Goal: Transaction & Acquisition: Purchase product/service

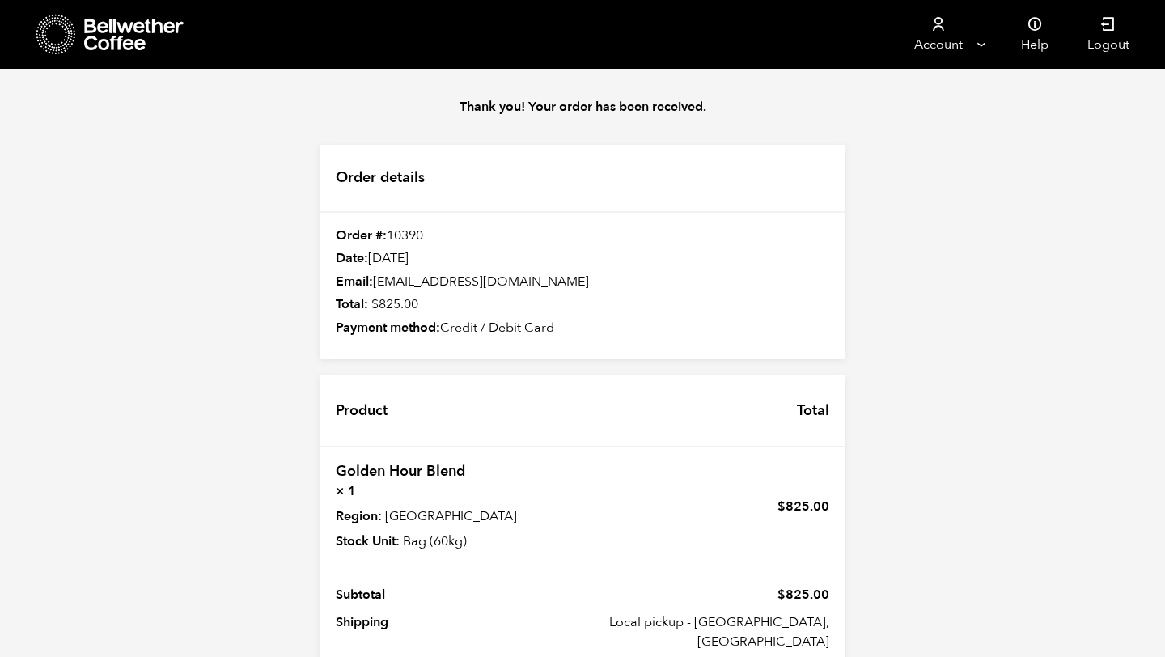
click at [133, 44] on icon at bounding box center [134, 35] width 101 height 32
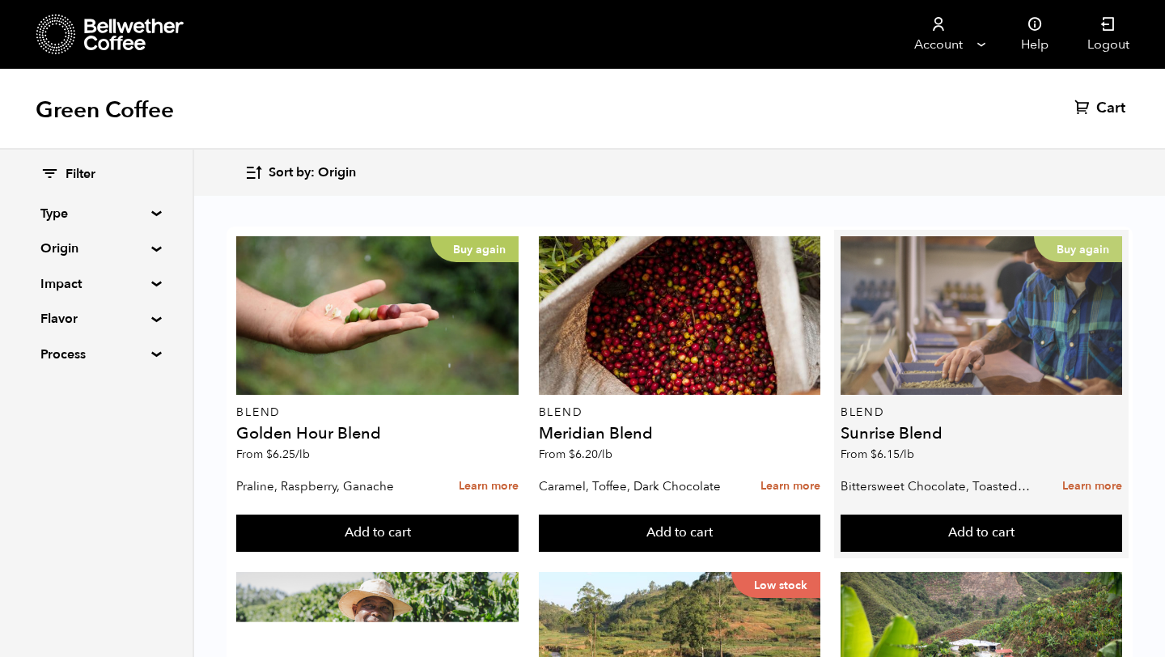
click at [969, 369] on div "Buy again" at bounding box center [980, 315] width 281 height 159
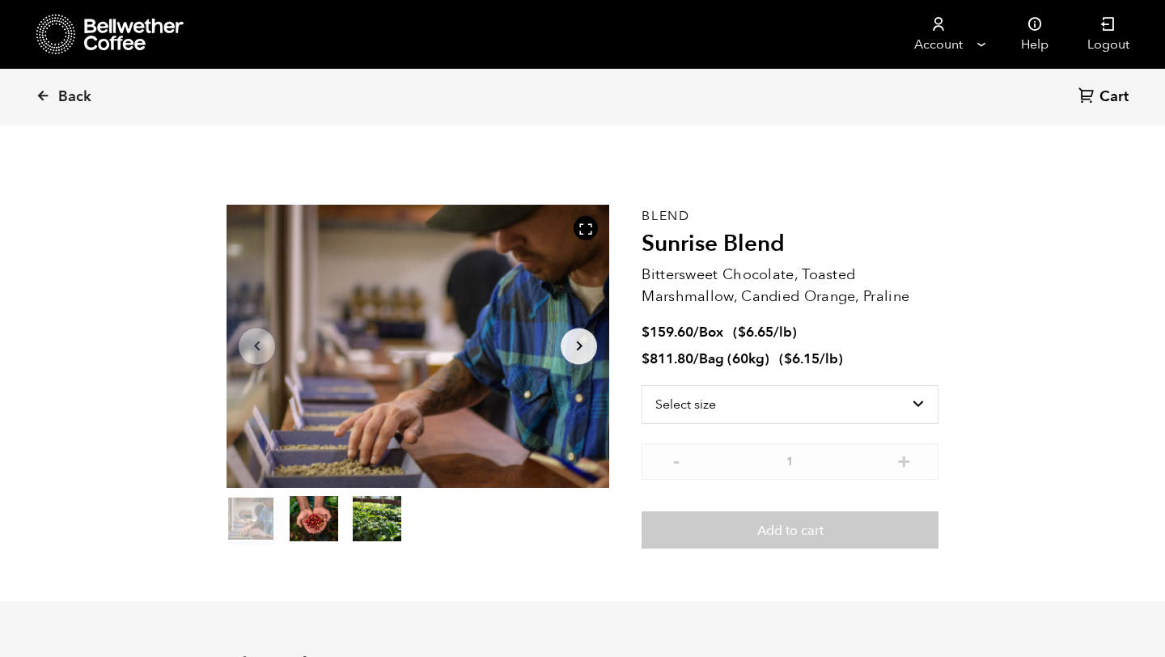
scroll to position [704, 692]
click at [894, 413] on select "Select size Bag (60kg) (132 lbs) Box (24 lbs)" at bounding box center [789, 404] width 297 height 39
select select "box"
click at [641, 385] on select "Select size Bag (60kg) (132 lbs) Box (24 lbs)" at bounding box center [789, 404] width 297 height 39
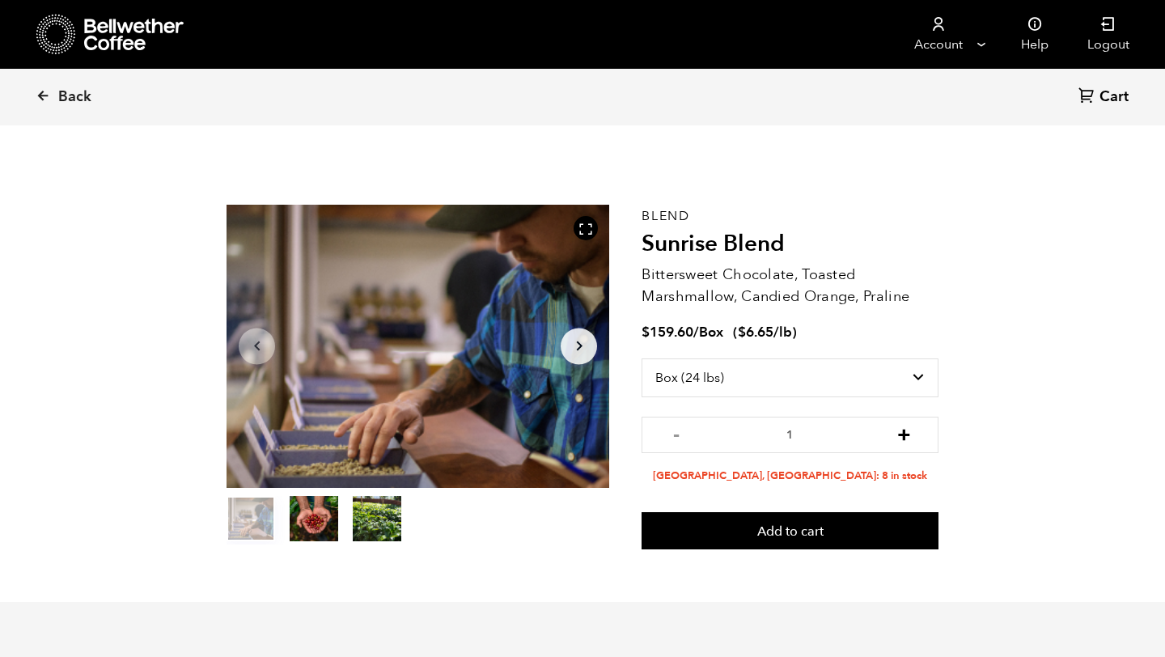
click at [910, 438] on button "+" at bounding box center [904, 433] width 20 height 16
type input "2"
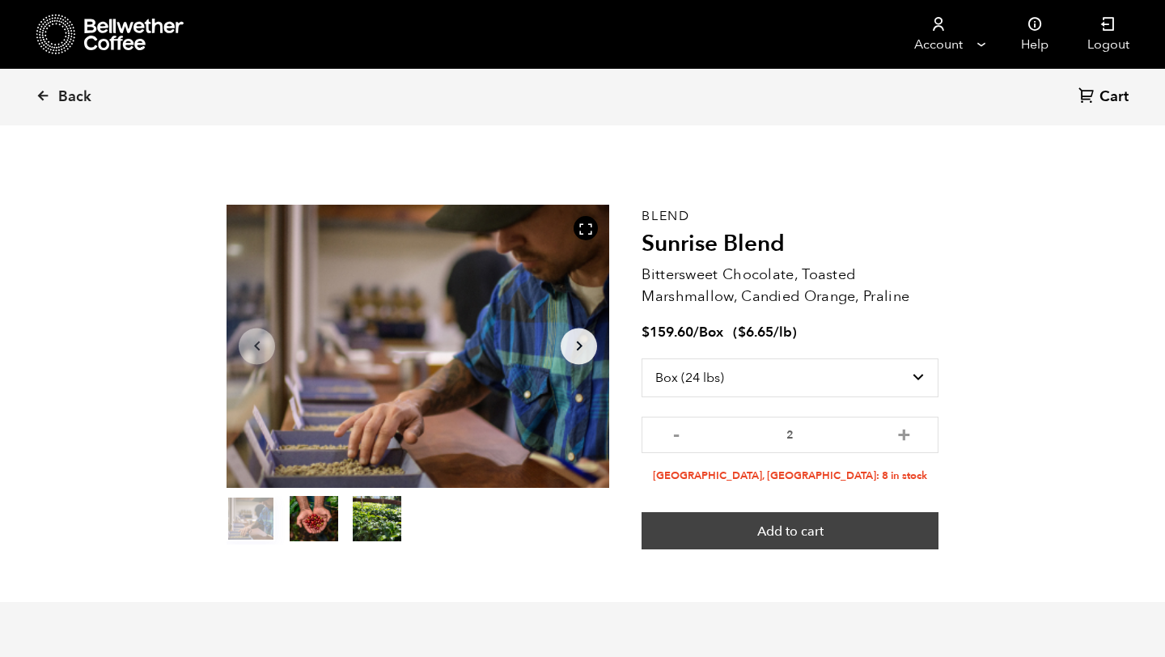
click at [836, 537] on button "Add to cart" at bounding box center [789, 530] width 297 height 37
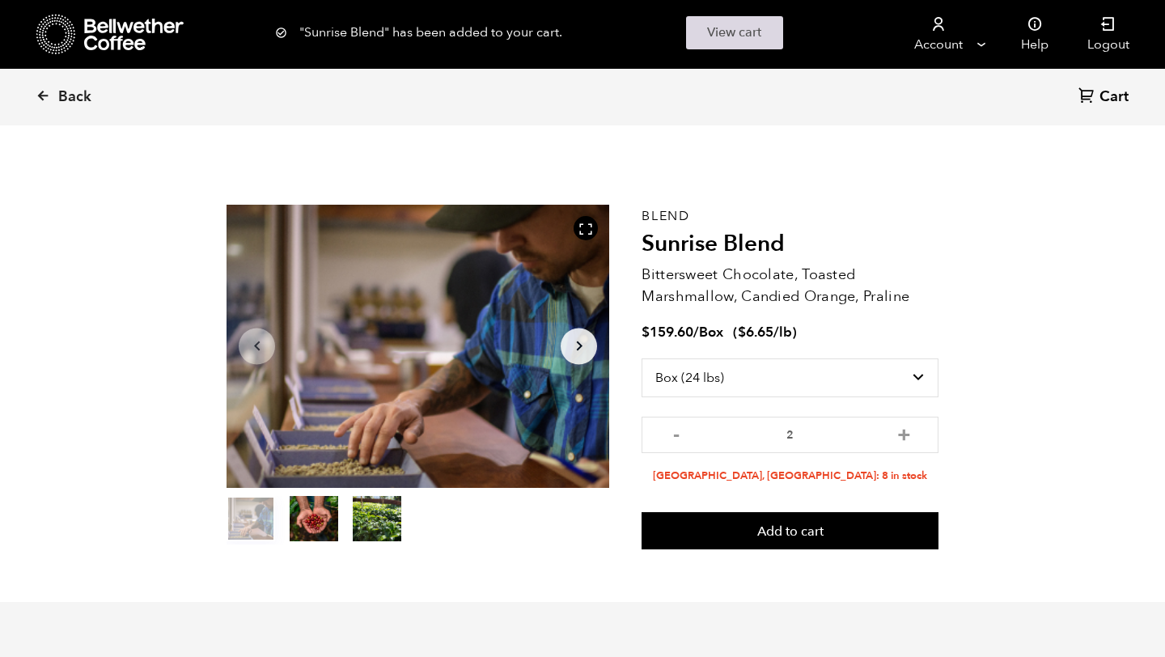
click at [738, 36] on link "View cart" at bounding box center [734, 32] width 97 height 33
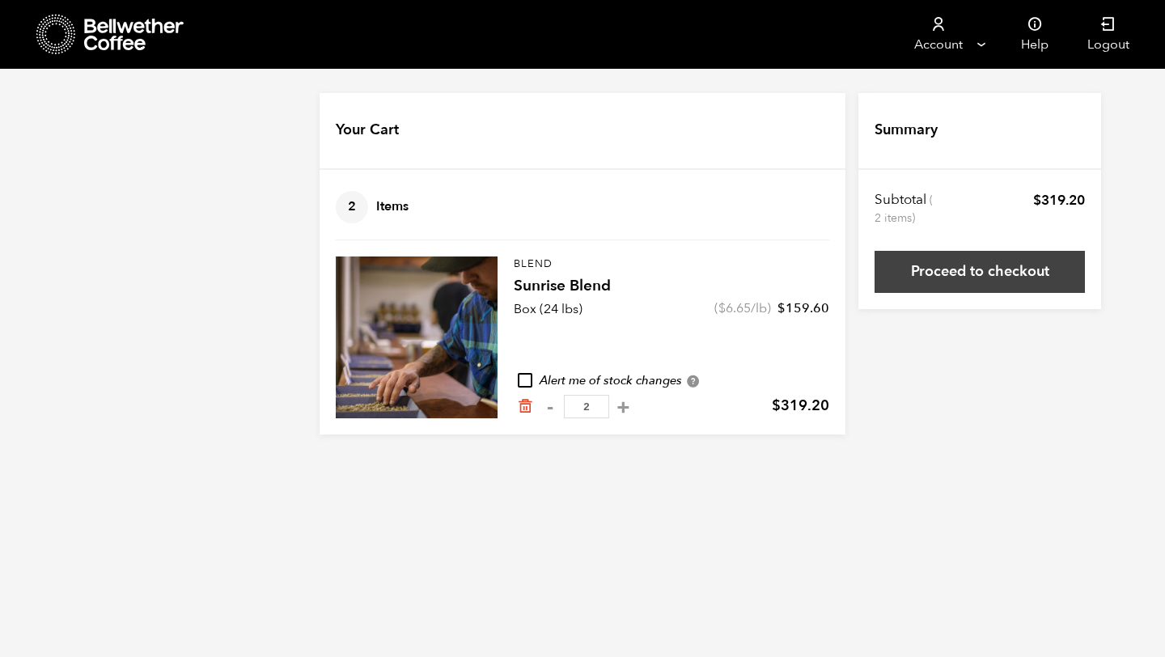
click at [976, 277] on link "Proceed to checkout" at bounding box center [979, 272] width 210 height 42
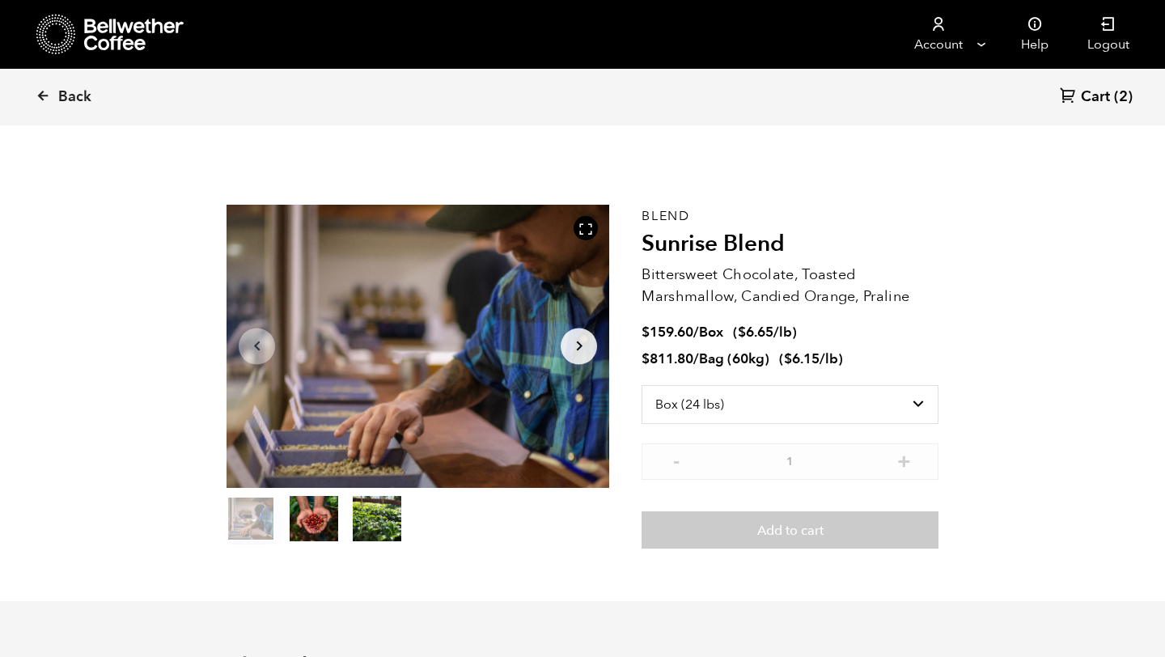
select select "box"
click at [1105, 98] on span "Cart" at bounding box center [1094, 96] width 29 height 19
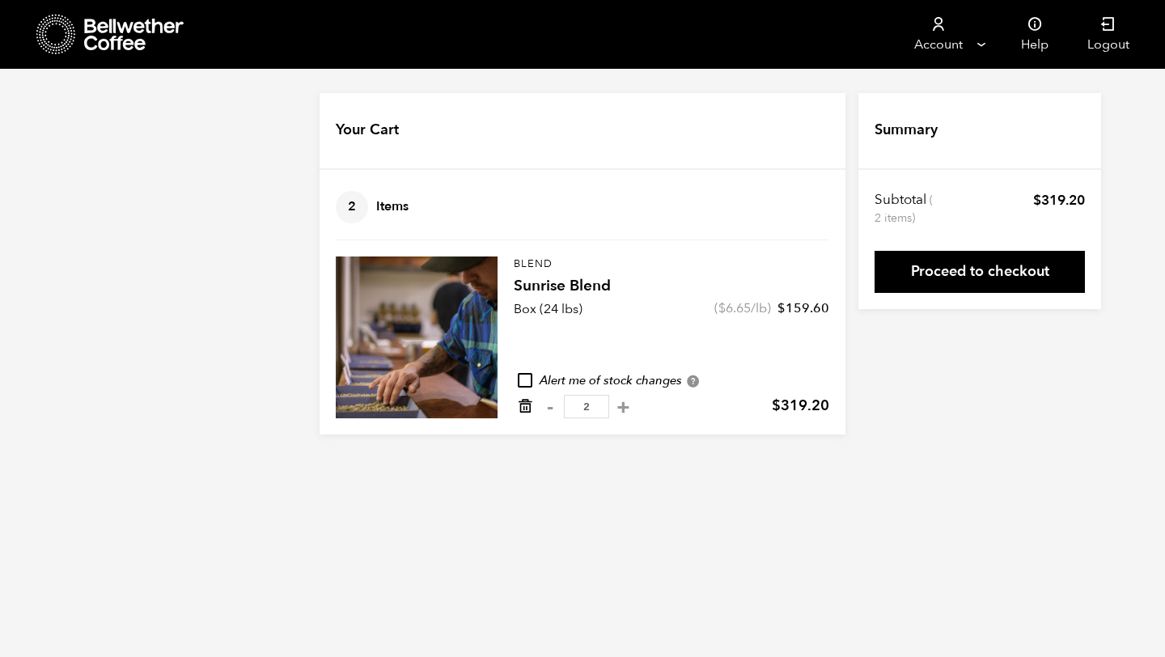
click at [519, 410] on icon "Remove from cart" at bounding box center [525, 406] width 16 height 16
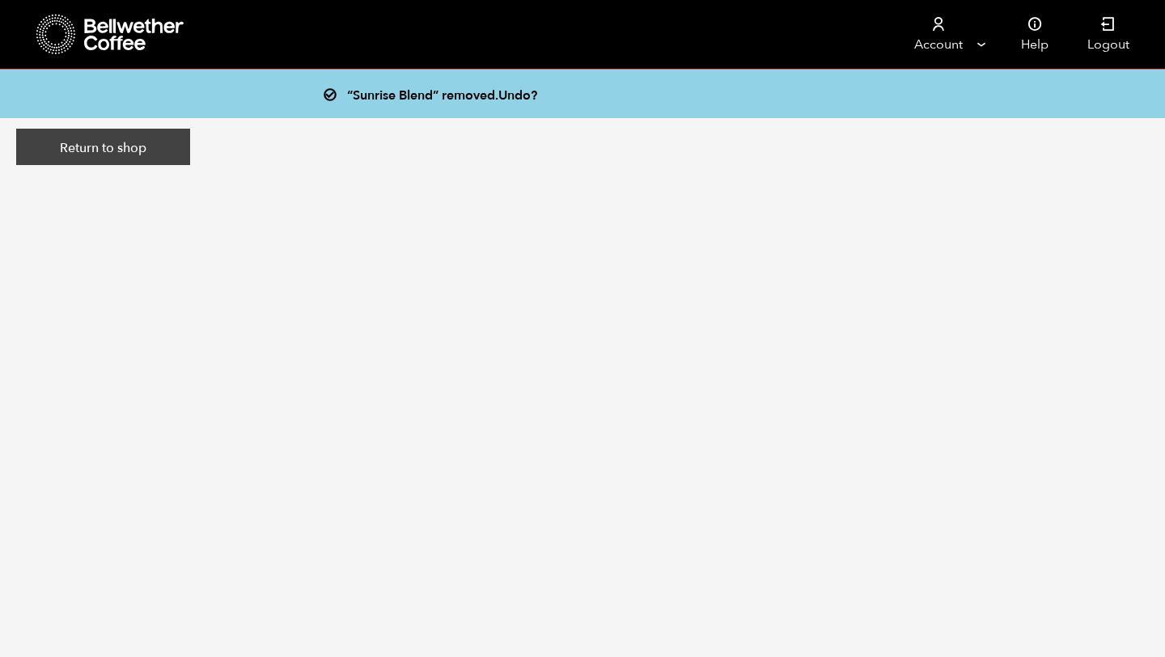
click at [143, 151] on link "Return to shop" at bounding box center [103, 147] width 174 height 37
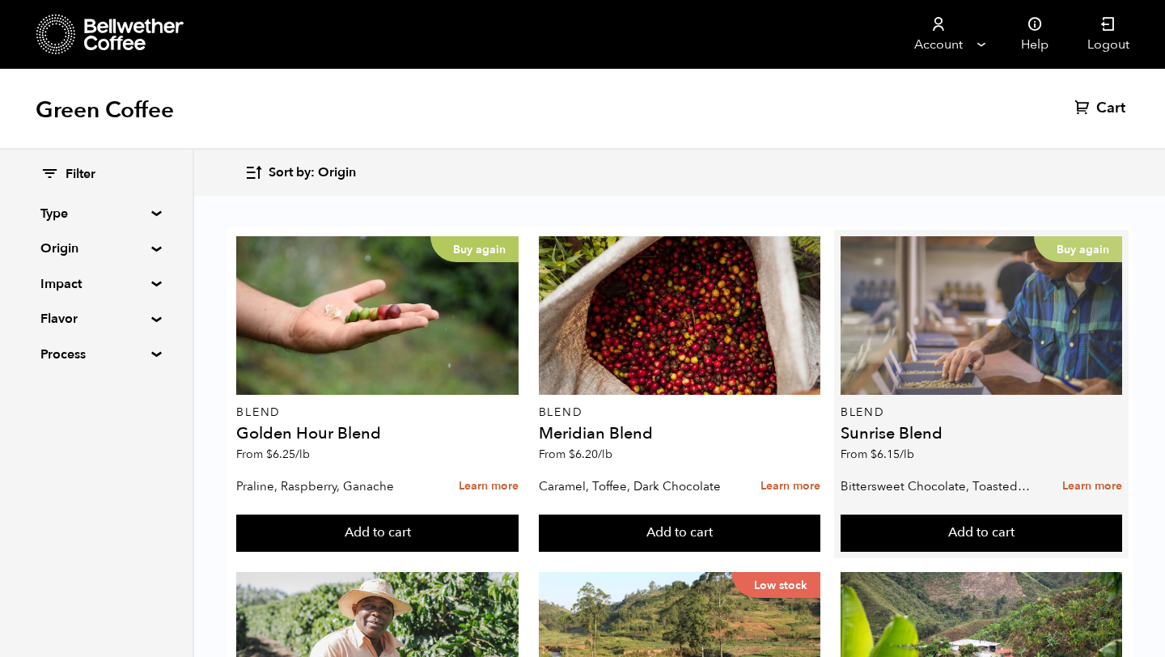
click at [886, 364] on div "Buy again" at bounding box center [980, 315] width 281 height 159
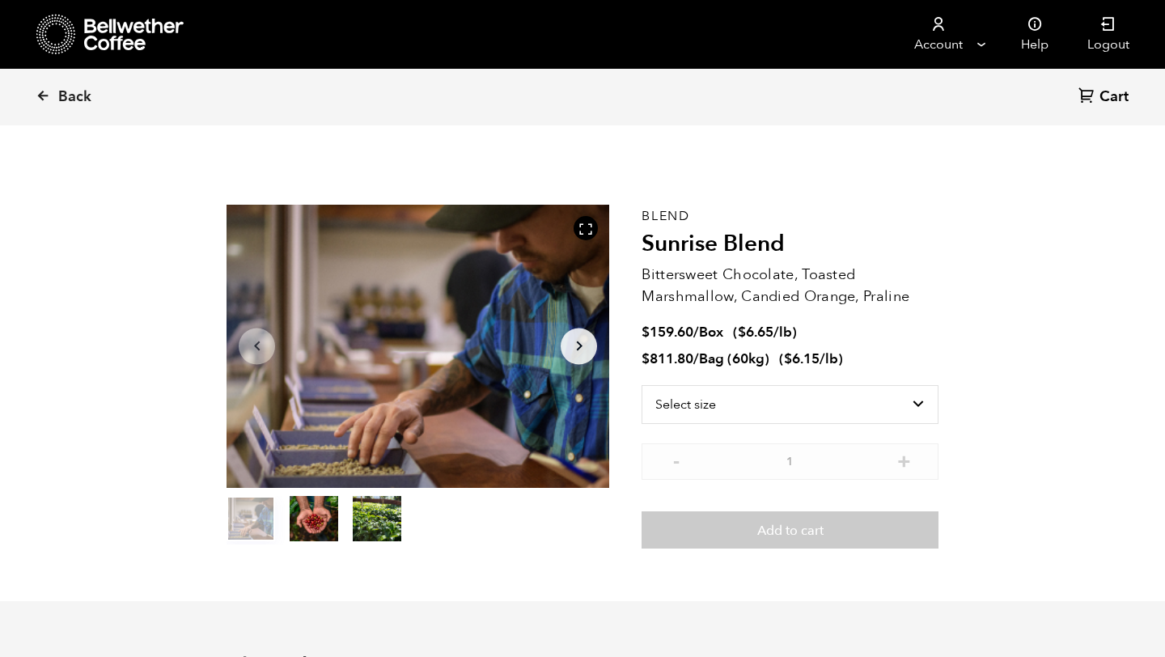
scroll to position [704, 692]
click at [826, 403] on select "Select size Bag (60kg) (132 lbs) Box (24 lbs)" at bounding box center [789, 404] width 297 height 39
select select "box"
click at [641, 385] on select "Select size Bag (60kg) (132 lbs) Box (24 lbs)" at bounding box center [789, 404] width 297 height 39
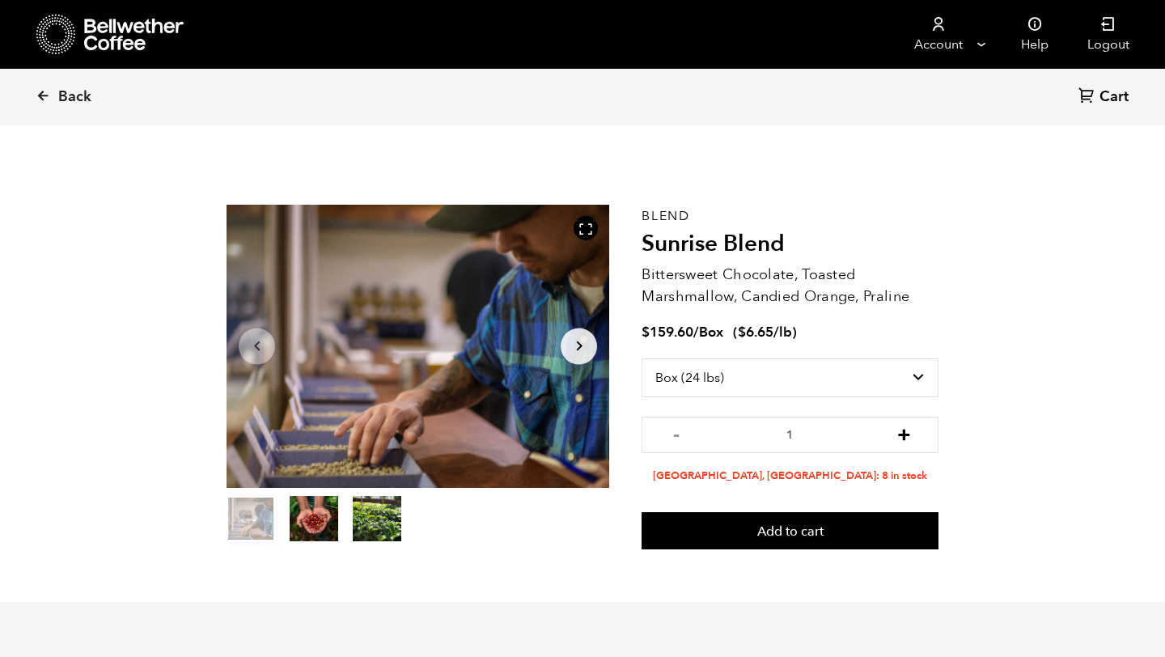
click at [907, 440] on button "+" at bounding box center [904, 433] width 20 height 16
type input "2"
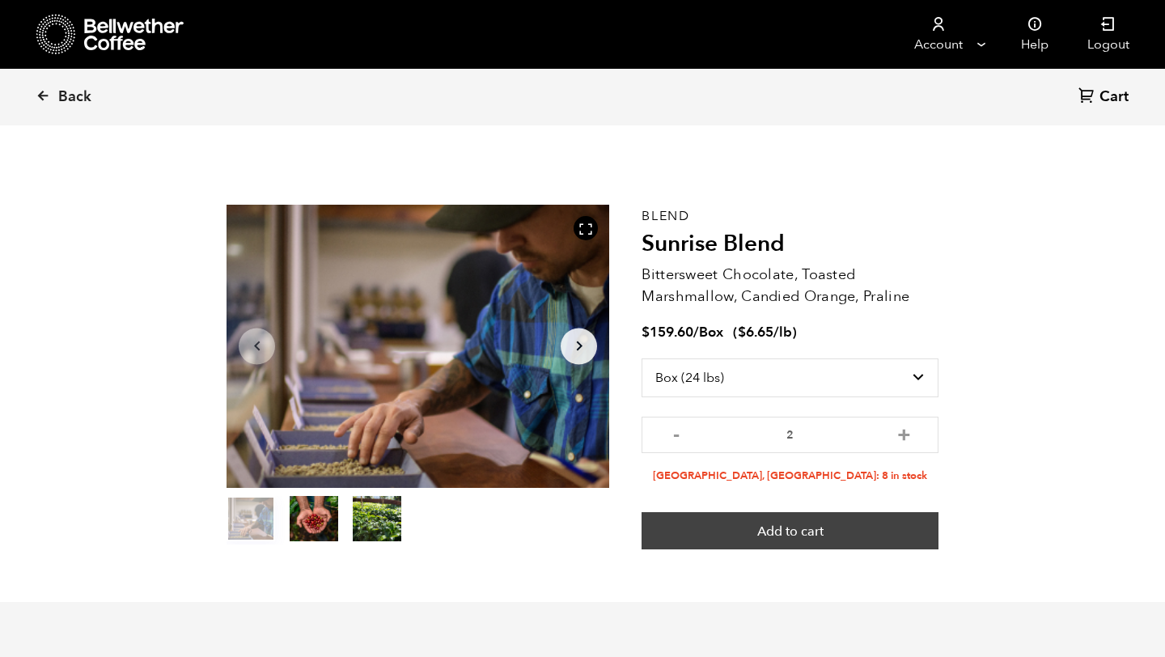
click at [860, 527] on button "Add to cart" at bounding box center [789, 530] width 297 height 37
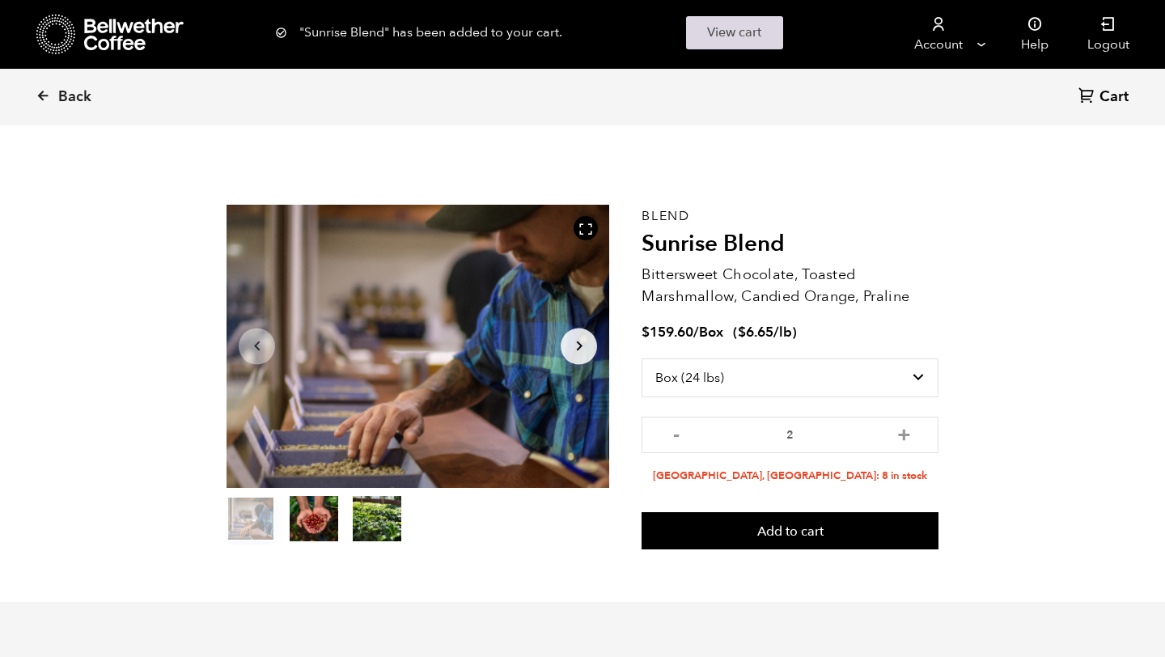
click at [739, 27] on link "View cart" at bounding box center [734, 32] width 97 height 33
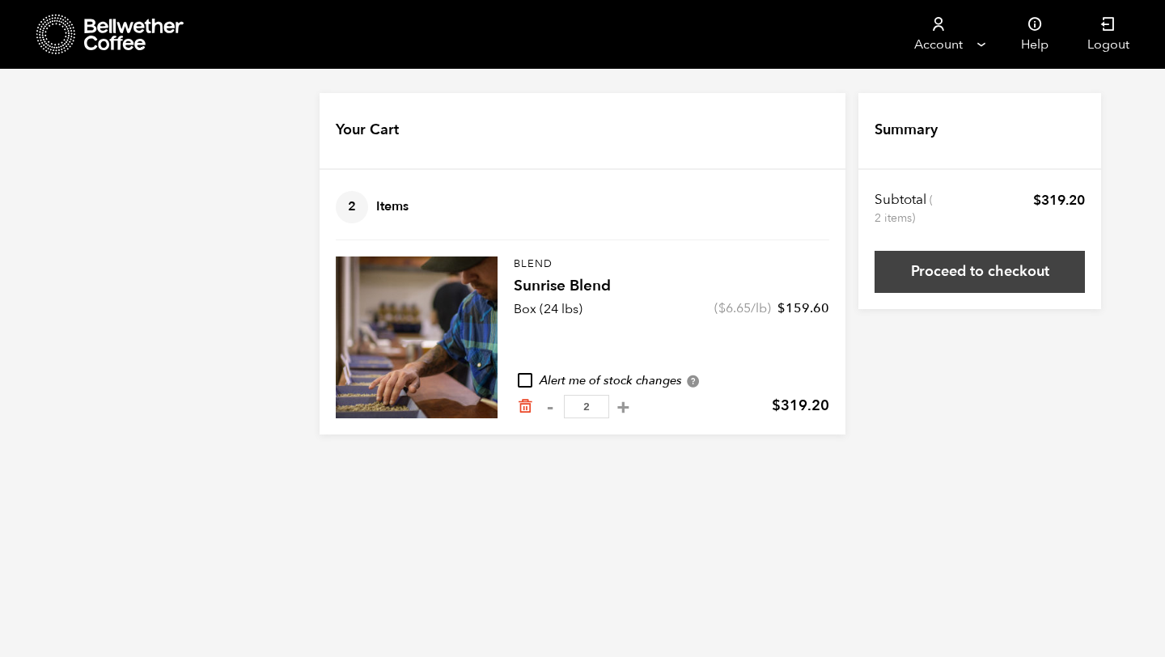
click at [1047, 281] on link "Proceed to checkout" at bounding box center [979, 272] width 210 height 42
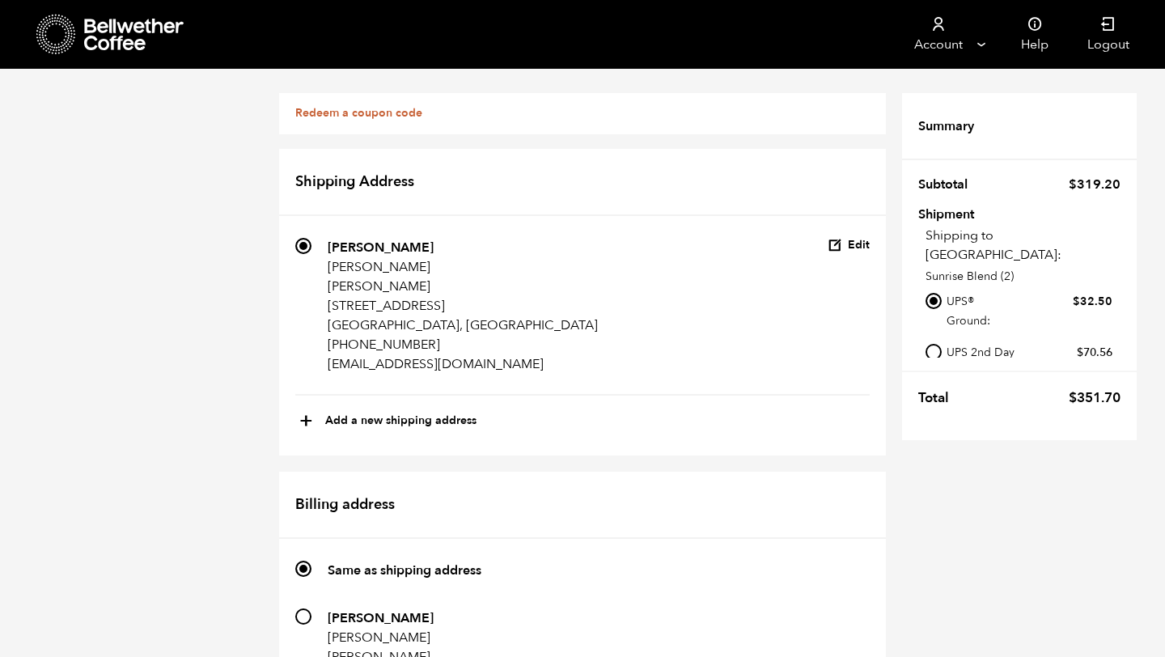
click at [852, 255] on li "699 Finjan Qahwa [PERSON_NAME] Finjan Qahwa [STREET_ADDRESS] [PHONE_NUMBER] [EM…" at bounding box center [582, 317] width 574 height 158
click at [852, 244] on button "Edit" at bounding box center [848, 245] width 42 height 15
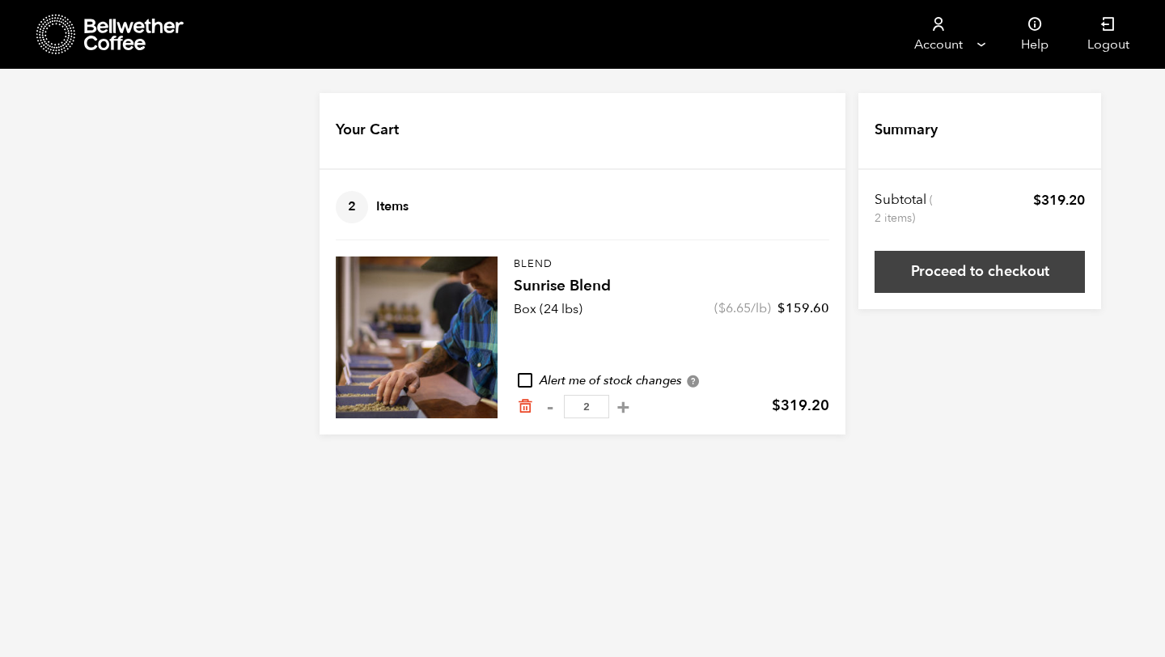
click at [1005, 268] on link "Proceed to checkout" at bounding box center [979, 272] width 210 height 42
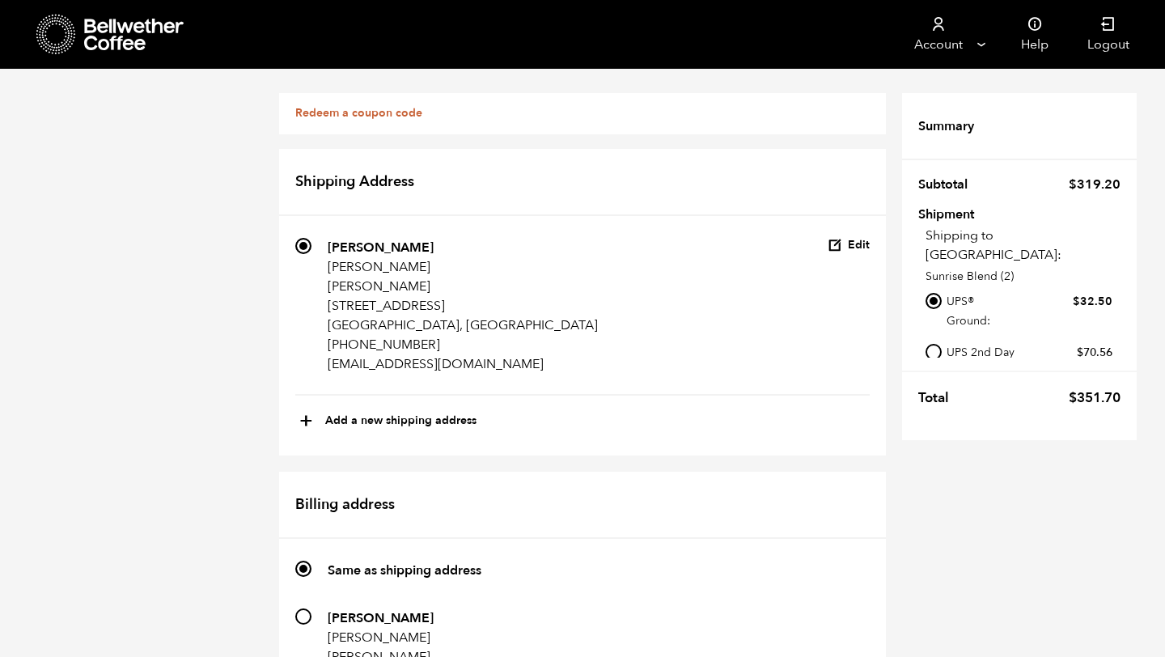
click at [395, 112] on link "Redeem a coupon code" at bounding box center [358, 112] width 127 height 15
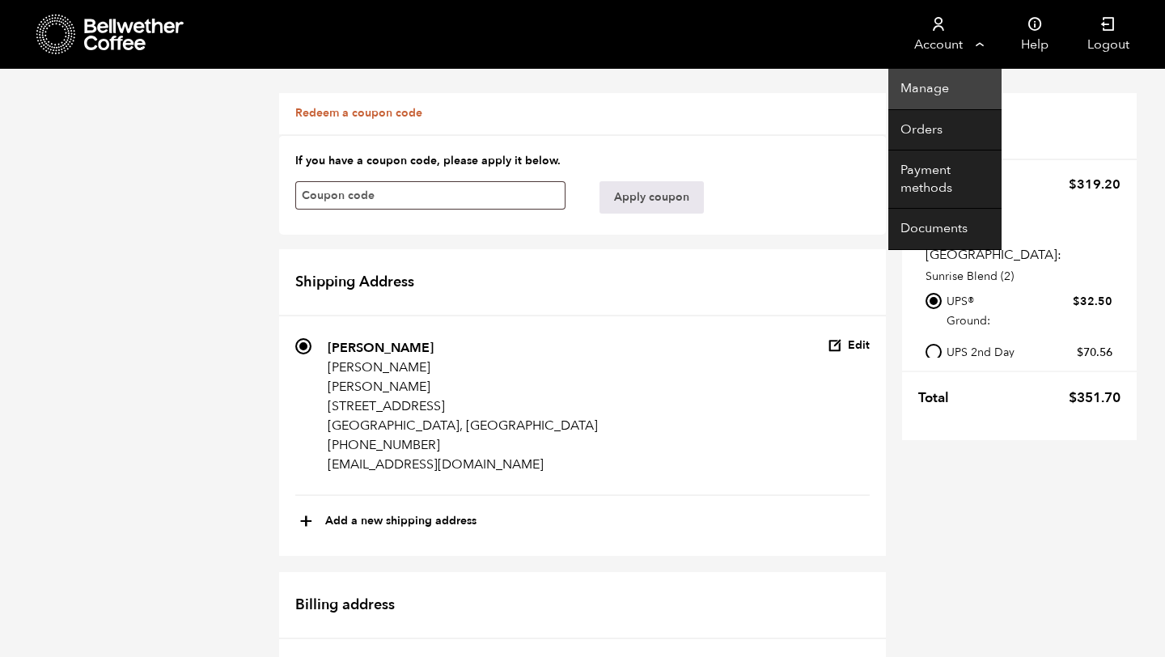
click at [933, 92] on link "Manage" at bounding box center [944, 89] width 113 height 41
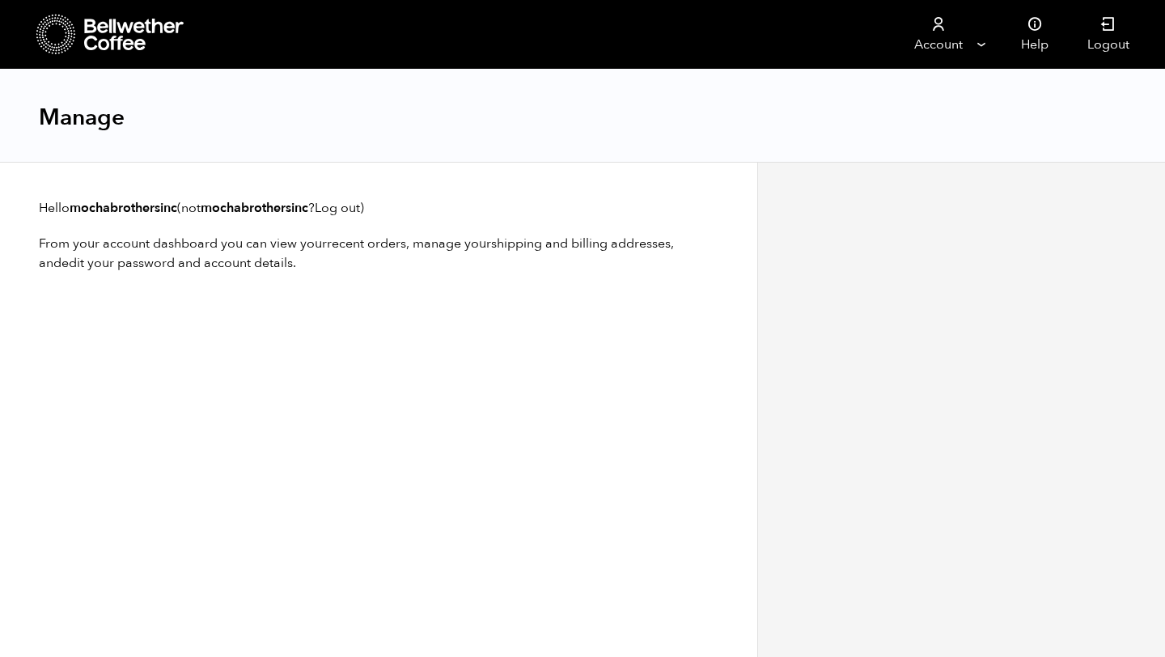
click at [61, 48] on icon at bounding box center [56, 34] width 40 height 41
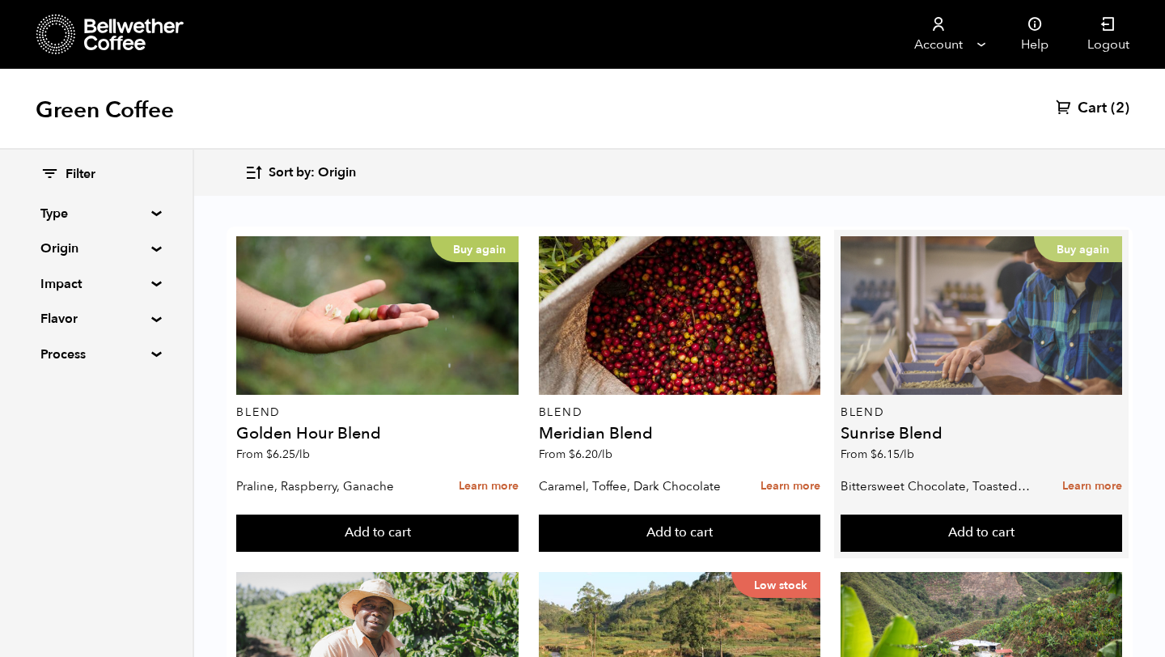
click at [1029, 313] on div "Buy again" at bounding box center [980, 315] width 281 height 159
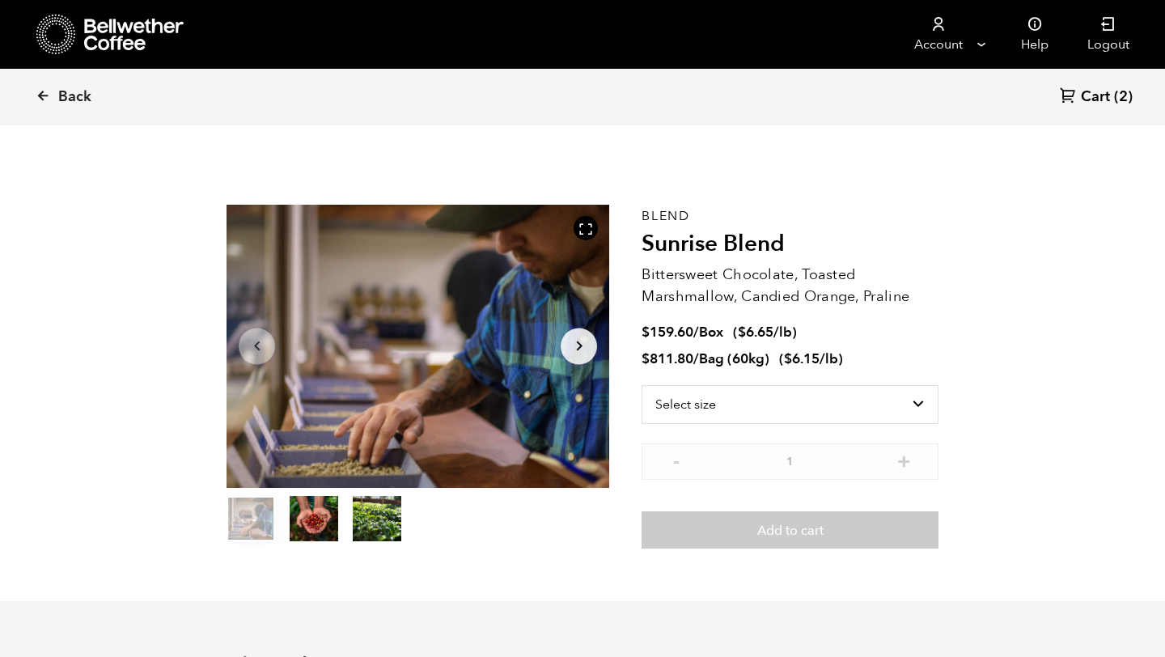
scroll to position [704, 692]
click at [753, 401] on select "Select size Bag (60kg) (132 lbs) Box (24 lbs)" at bounding box center [789, 404] width 297 height 39
select select "bag-3"
click at [641, 385] on select "Select size Bag (60kg) (132 lbs) Box (24 lbs)" at bounding box center [789, 404] width 297 height 39
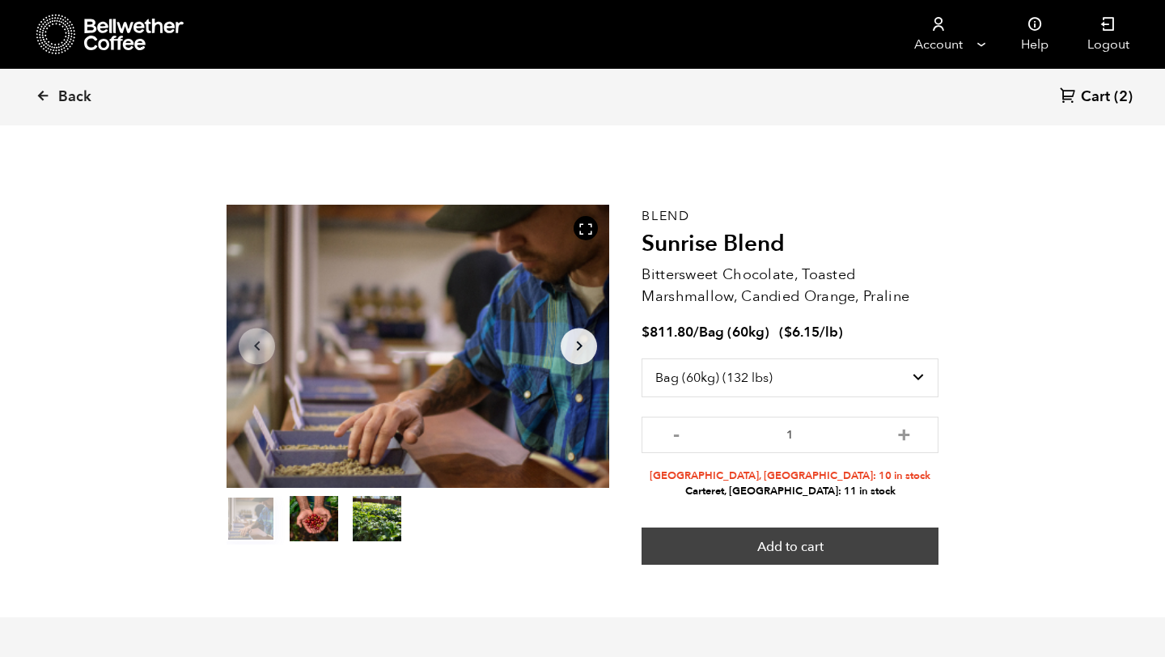
click at [834, 547] on button "Add to cart" at bounding box center [789, 545] width 297 height 37
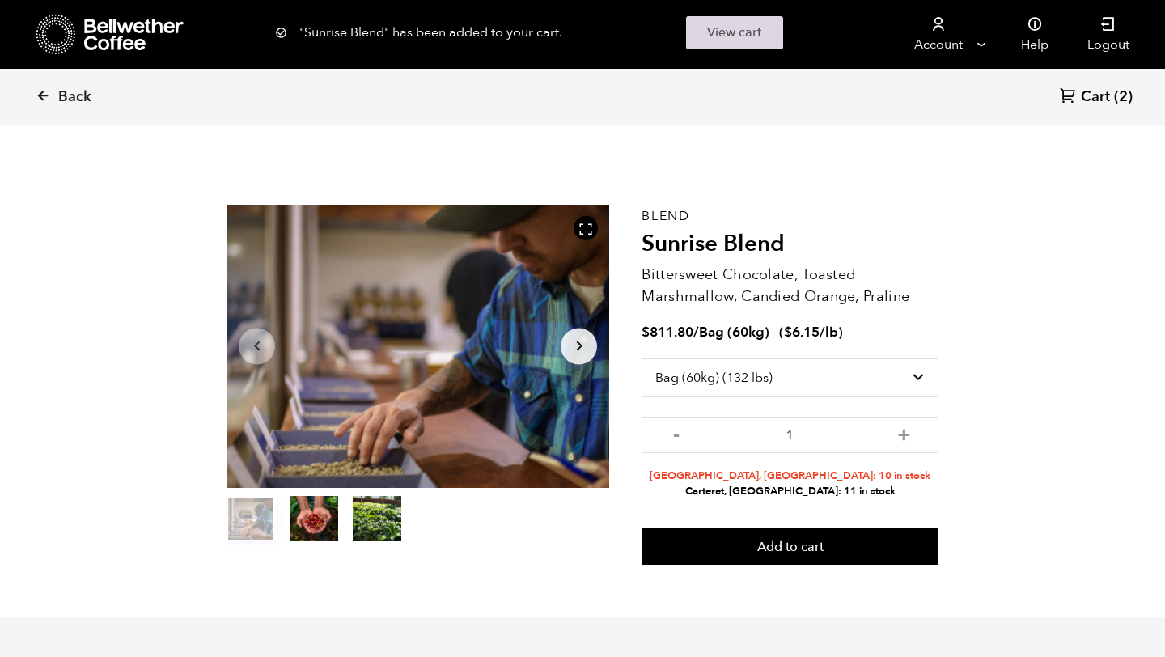
click at [750, 44] on link "View cart" at bounding box center [734, 32] width 97 height 33
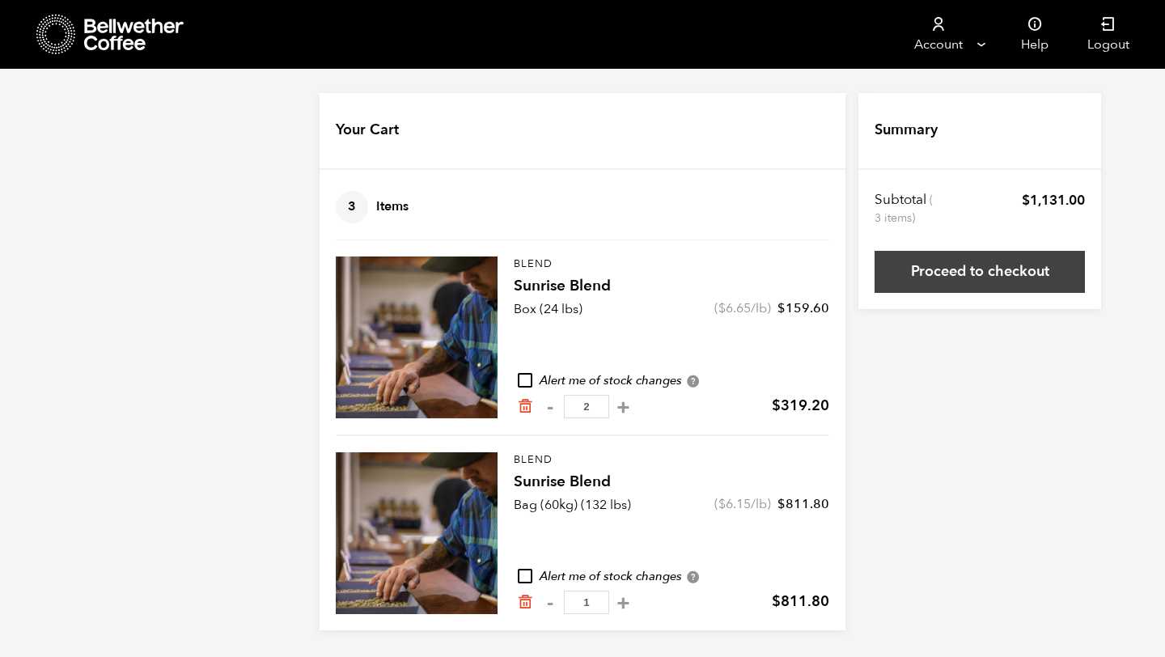
click at [1009, 265] on link "Proceed to checkout" at bounding box center [979, 272] width 210 height 42
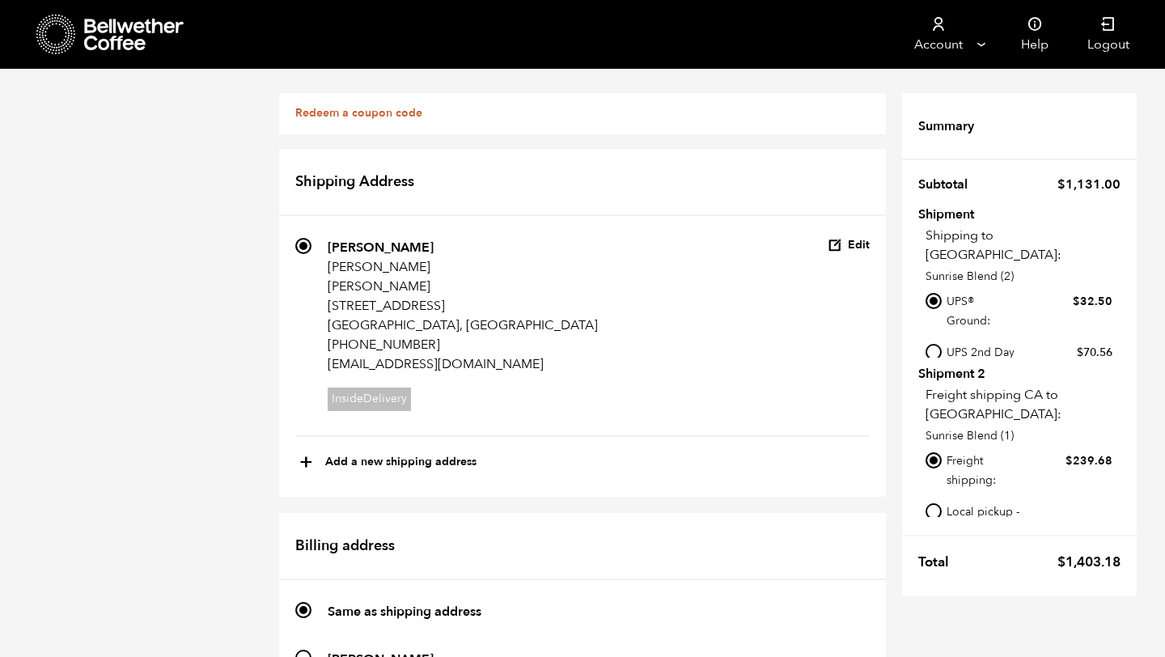
click at [102, 36] on icon at bounding box center [134, 35] width 101 height 32
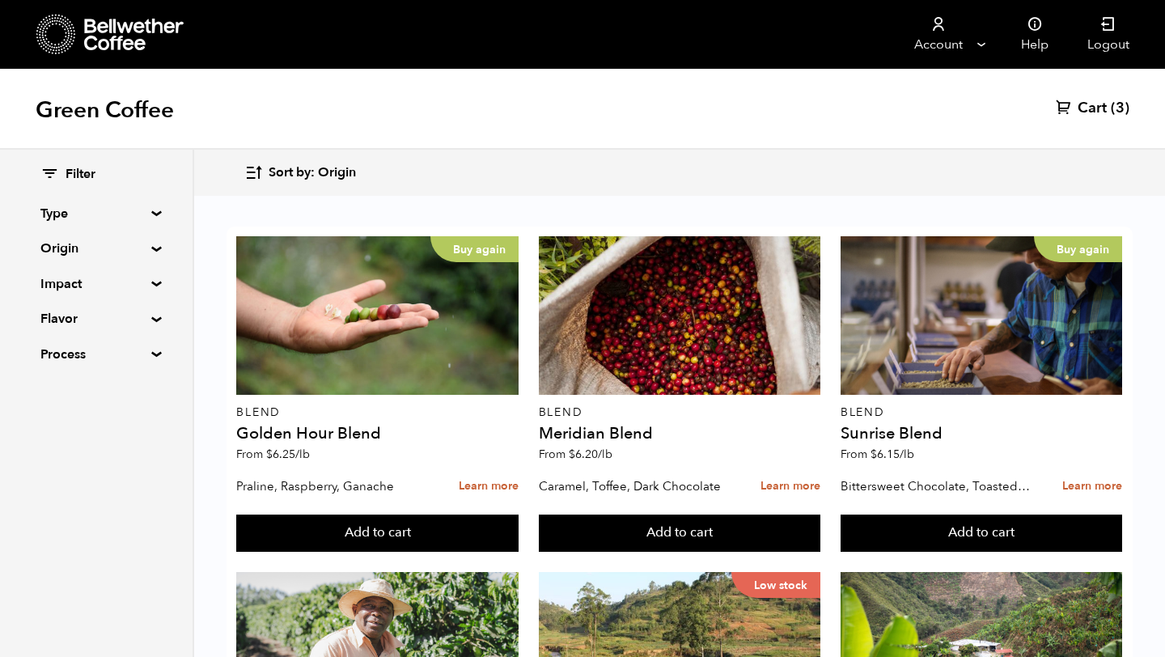
click at [1101, 109] on span "Cart" at bounding box center [1091, 108] width 29 height 19
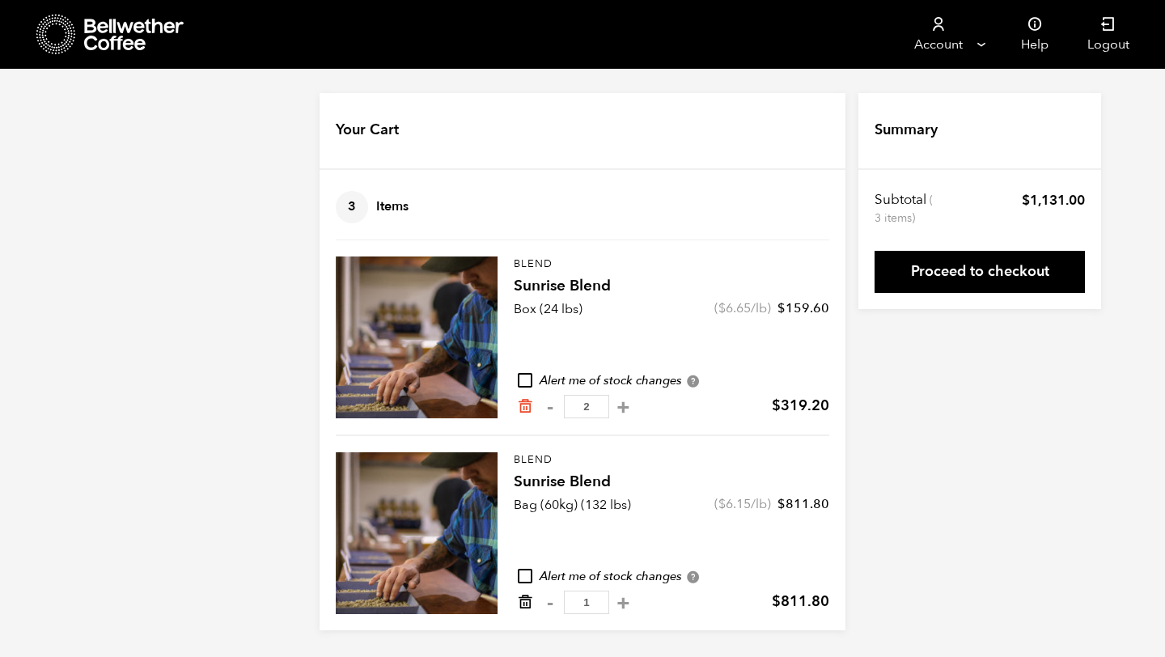
click at [526, 602] on icon "Remove from cart" at bounding box center [525, 602] width 16 height 16
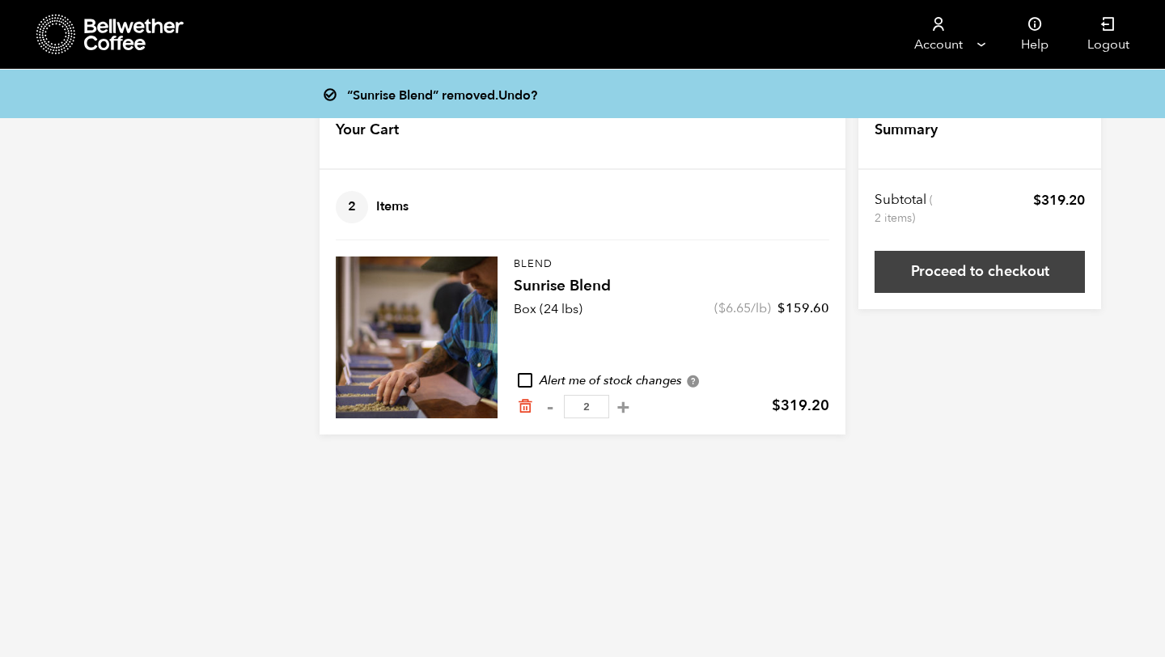
click at [937, 273] on link "Proceed to checkout" at bounding box center [979, 272] width 210 height 42
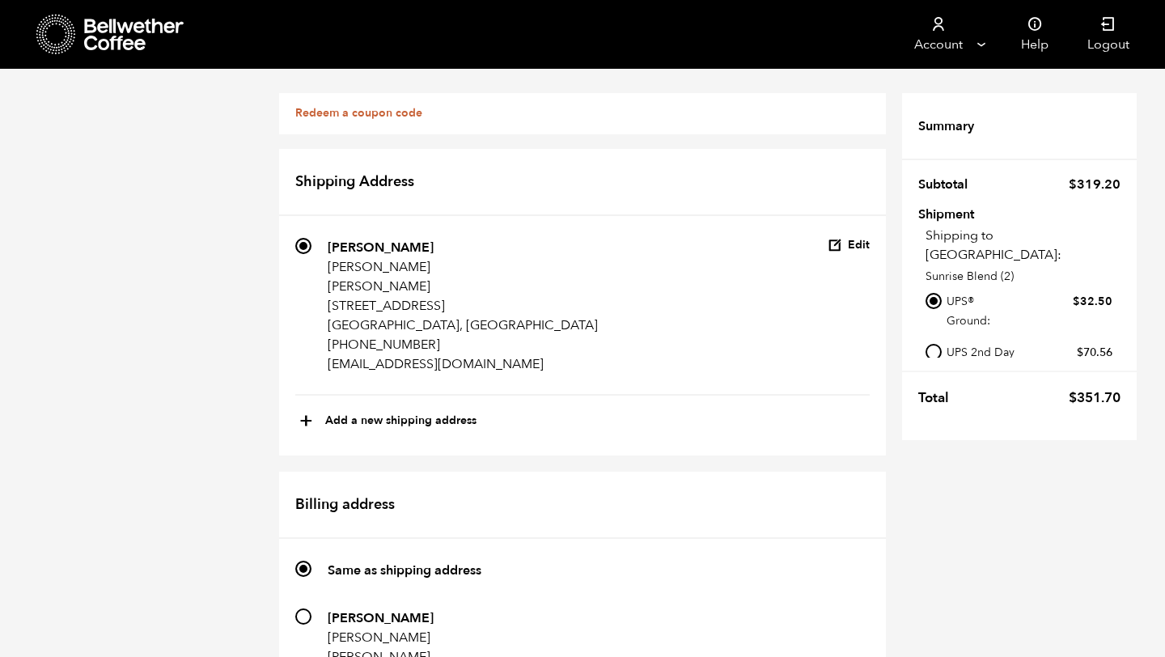
scroll to position [892, 0]
